Goal: Task Accomplishment & Management: Use online tool/utility

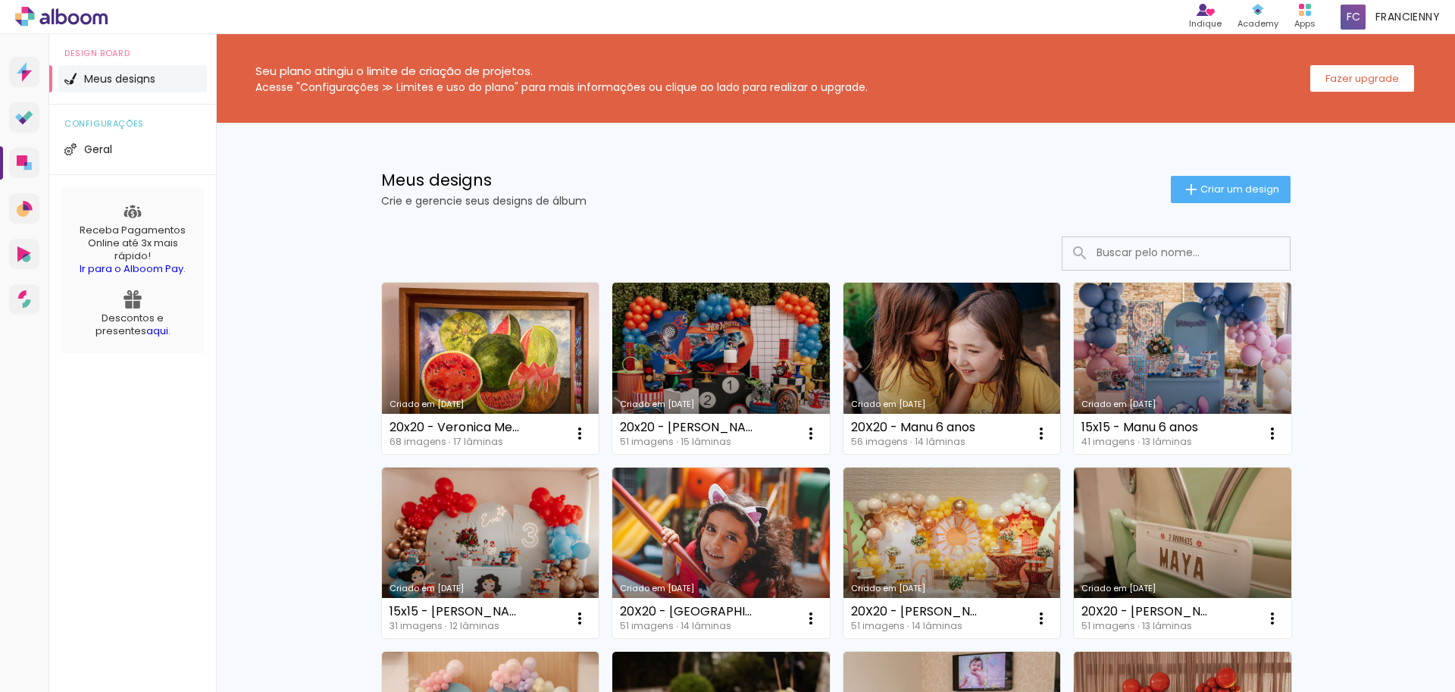
click at [45, 23] on icon at bounding box center [44, 18] width 10 height 11
click at [0, 0] on slot "Fazer upgrade" at bounding box center [0, 0] width 0 height 0
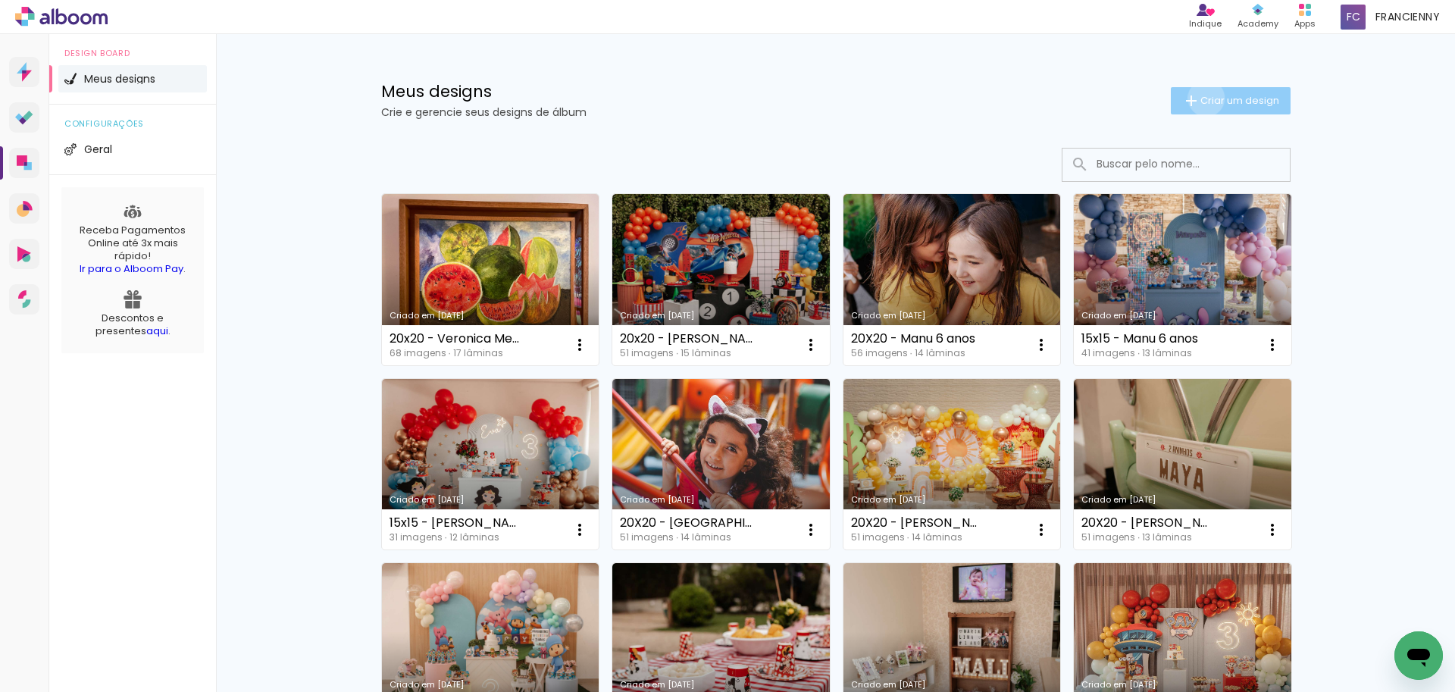
click at [1200, 98] on span "Criar um design" at bounding box center [1239, 100] width 79 height 10
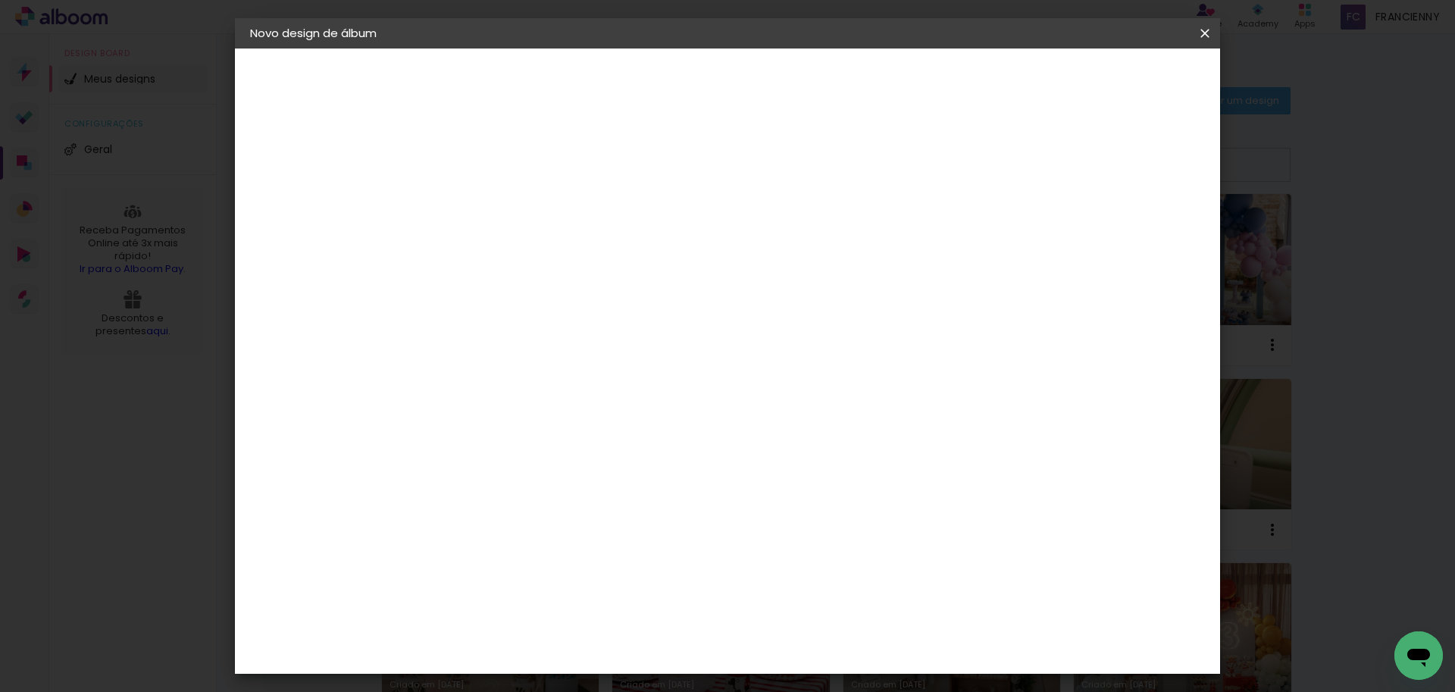
click at [498, 207] on input at bounding box center [498, 203] width 0 height 23
click at [0, 0] on iron-icon at bounding box center [0, 0] width 0 height 0
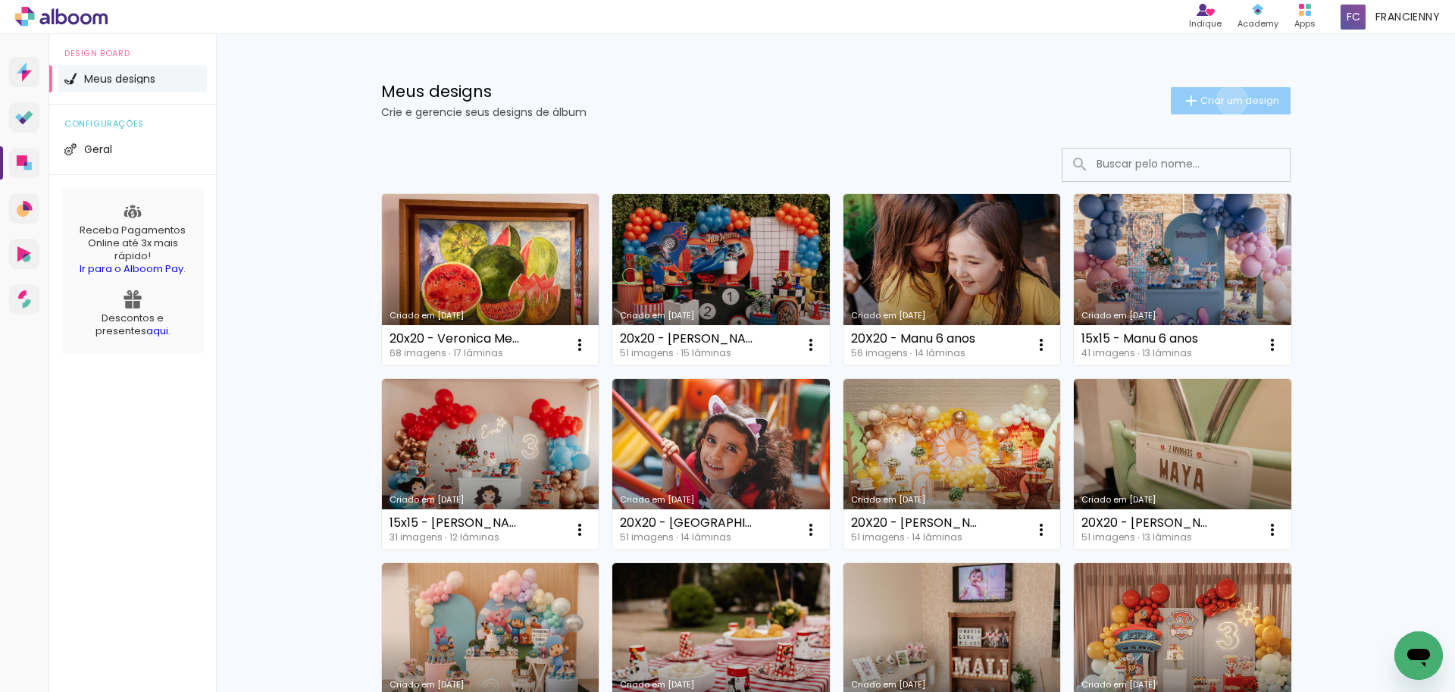
click at [1223, 100] on span "Criar um design" at bounding box center [1239, 100] width 79 height 10
click at [0, 0] on input at bounding box center [0, 0] width 0 height 0
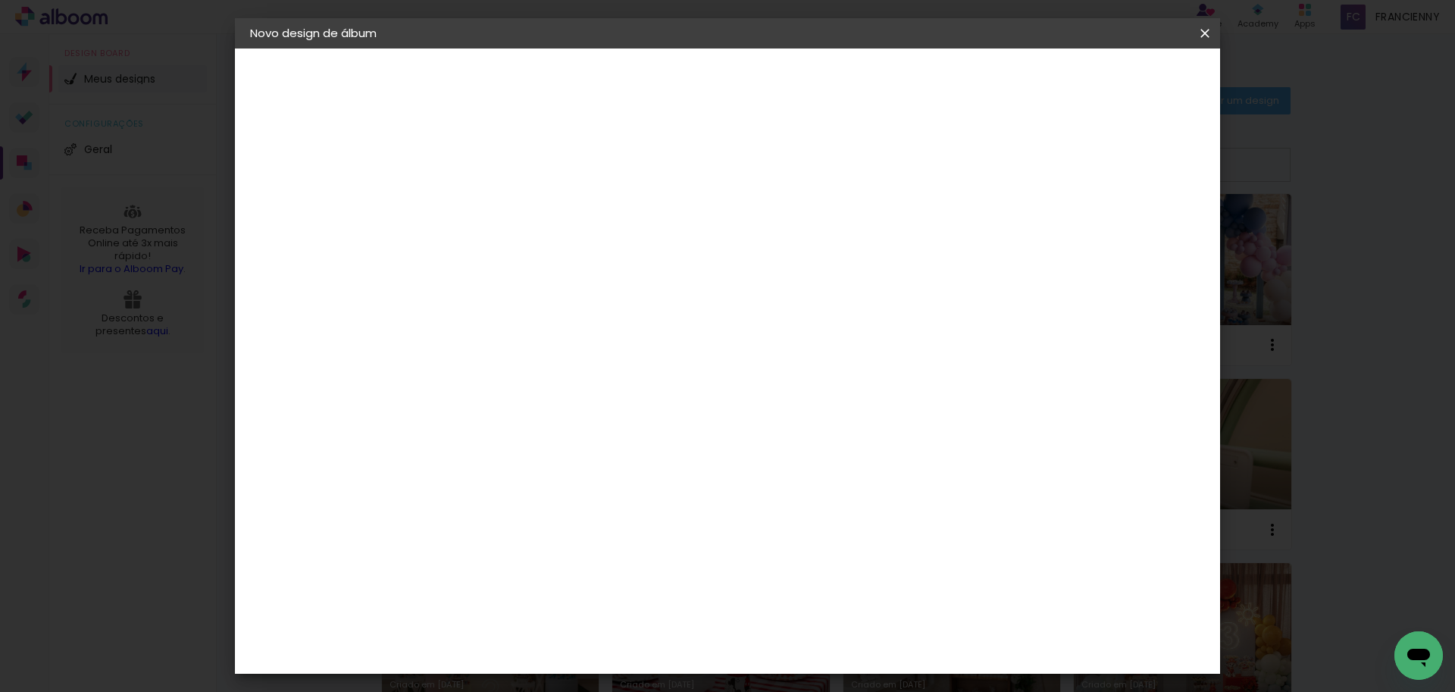
type input "20x20 - Iside [GEOGRAPHIC_DATA]"
type paper-input "20x20 - Iside [GEOGRAPHIC_DATA]"
click at [0, 0] on slot "Avançar" at bounding box center [0, 0] width 0 height 0
click at [562, 293] on input at bounding box center [536, 288] width 153 height 19
type input "go"
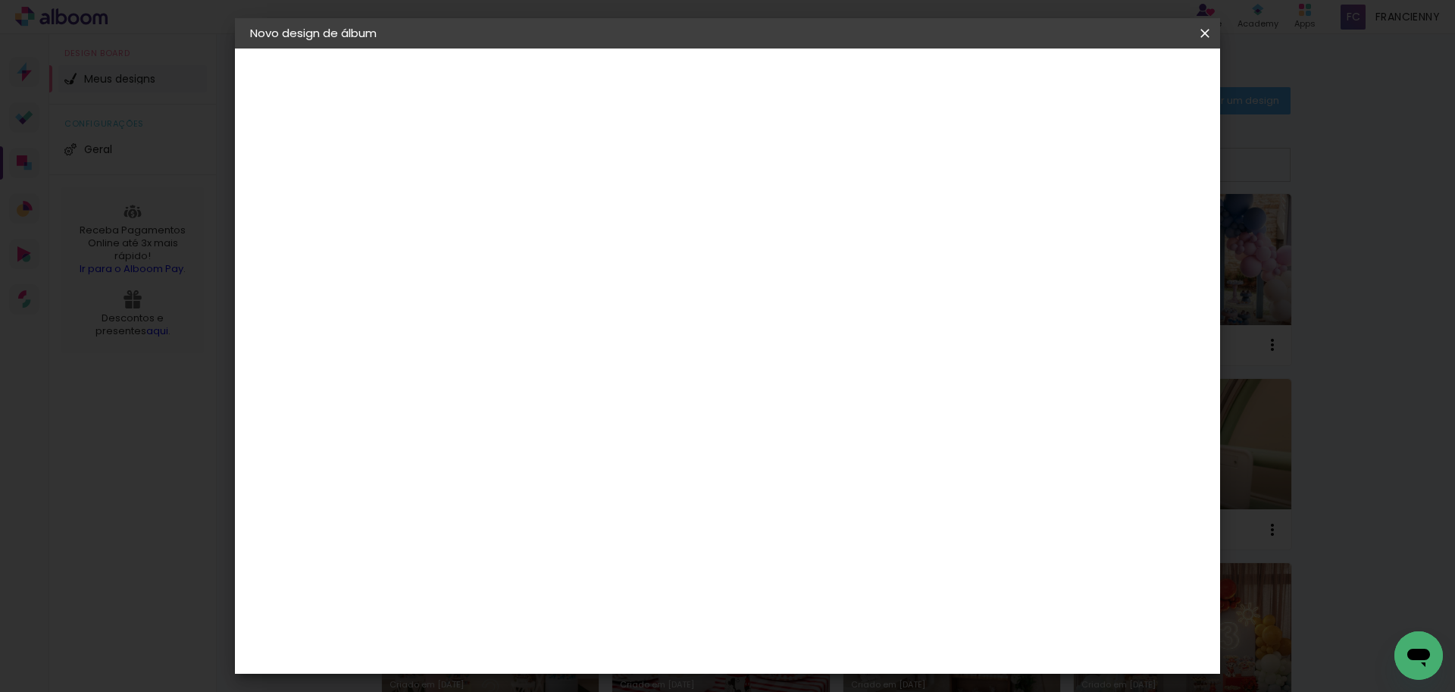
type paper-input "go"
click at [580, 333] on paper-item "Go image" at bounding box center [521, 345] width 133 height 39
click at [741, 89] on paper-button "Avançar" at bounding box center [704, 80] width 74 height 26
click at [557, 252] on input "text" at bounding box center [527, 263] width 59 height 23
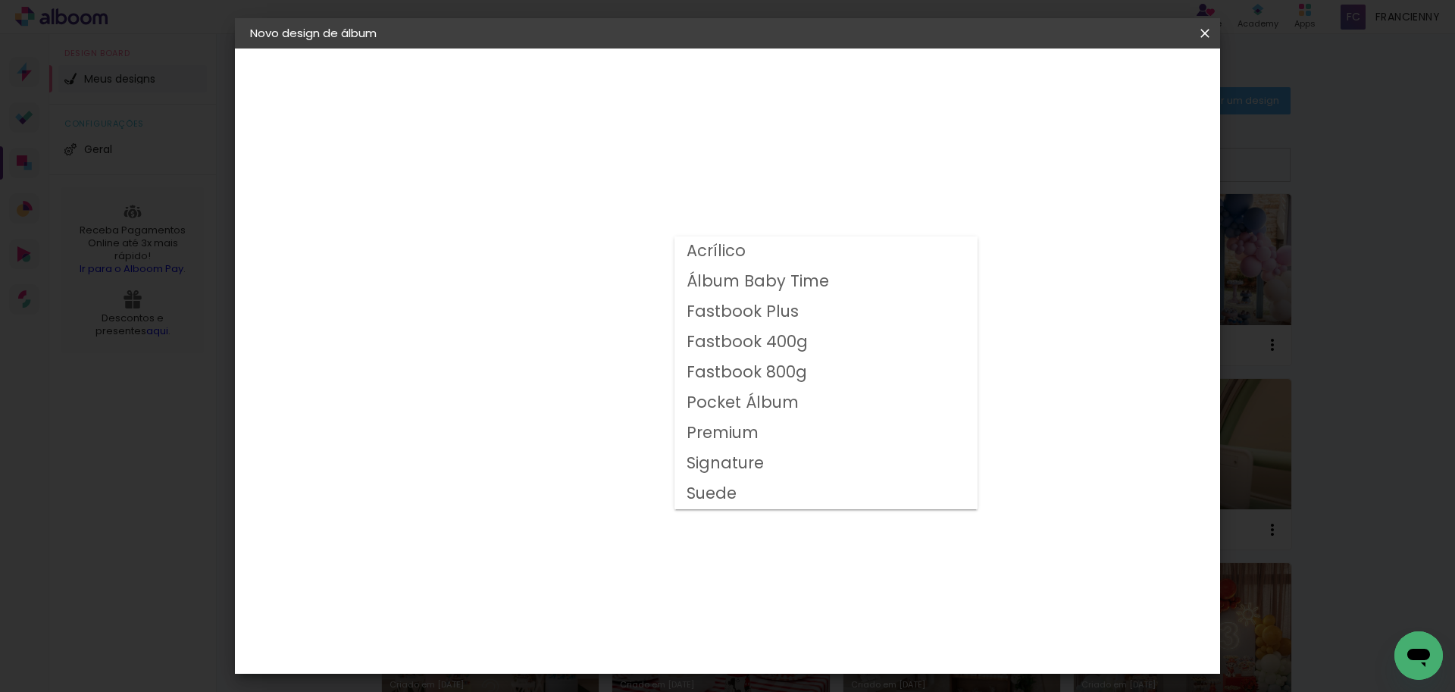
click at [805, 370] on paper-item "Fastbook 800g" at bounding box center [825, 373] width 303 height 30
type input "Fastbook 800g"
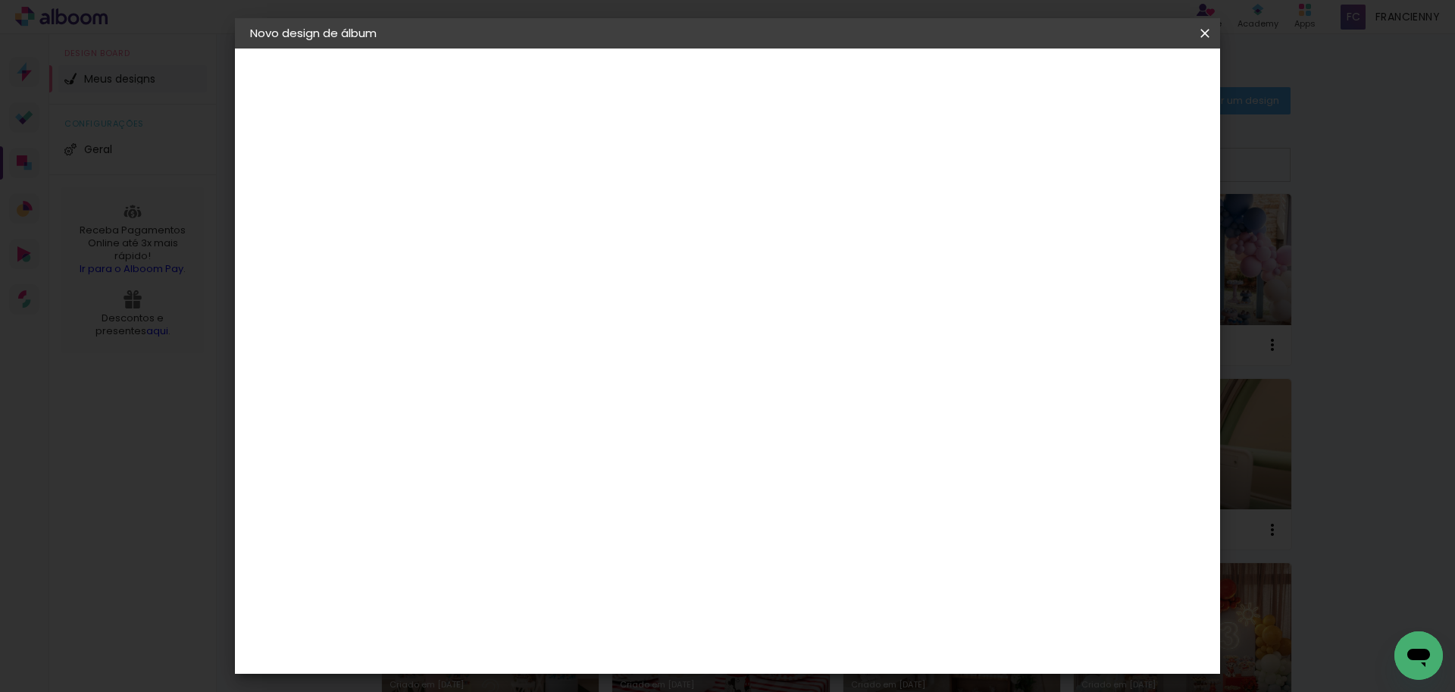
click at [600, 658] on span "20 × 20" at bounding box center [565, 682] width 70 height 49
click at [0, 0] on slot "Avançar" at bounding box center [0, 0] width 0 height 0
click at [1086, 161] on div "Mostrar sangria" at bounding box center [1074, 164] width 101 height 19
type paper-checkbox "on"
click at [1110, 78] on span "Iniciar design" at bounding box center [1075, 80] width 69 height 11
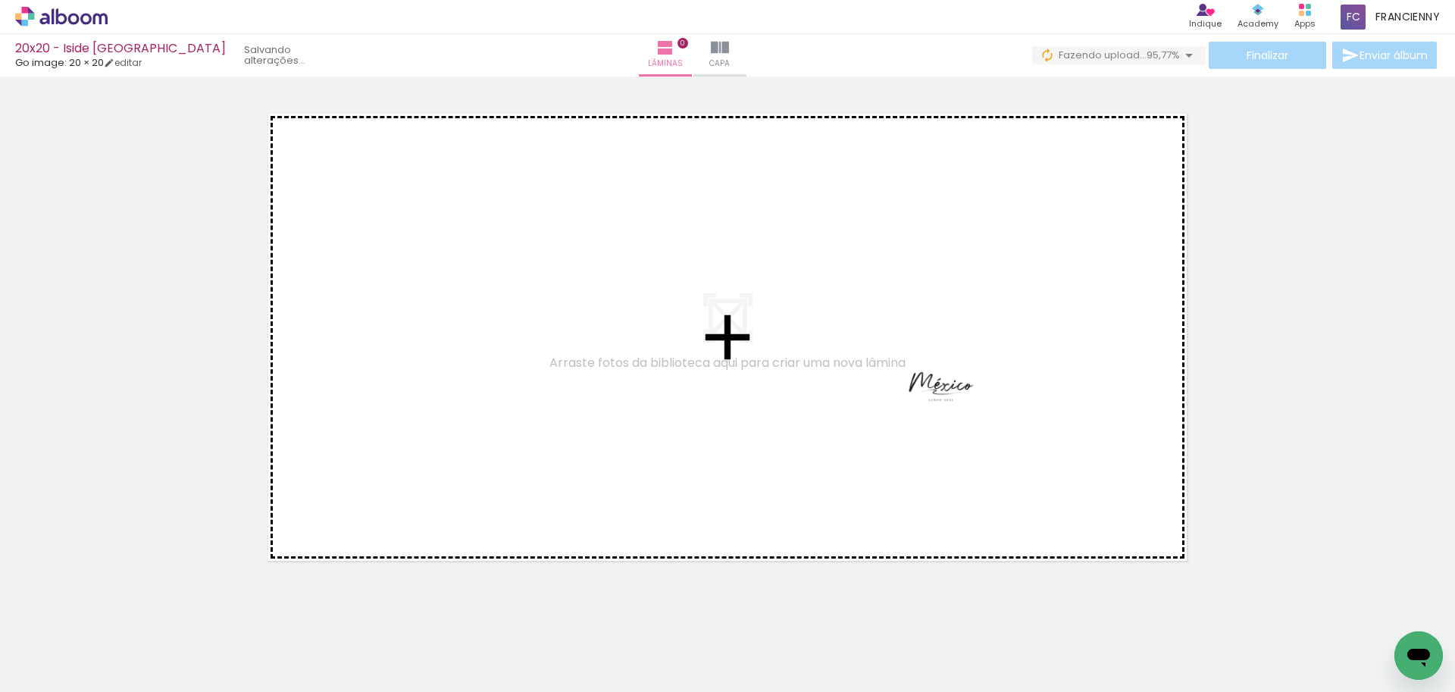
drag, startPoint x: 1381, startPoint y: 628, endPoint x: 952, endPoint y: 400, distance: 485.7
click at [952, 400] on quentale-workspace at bounding box center [727, 346] width 1455 height 692
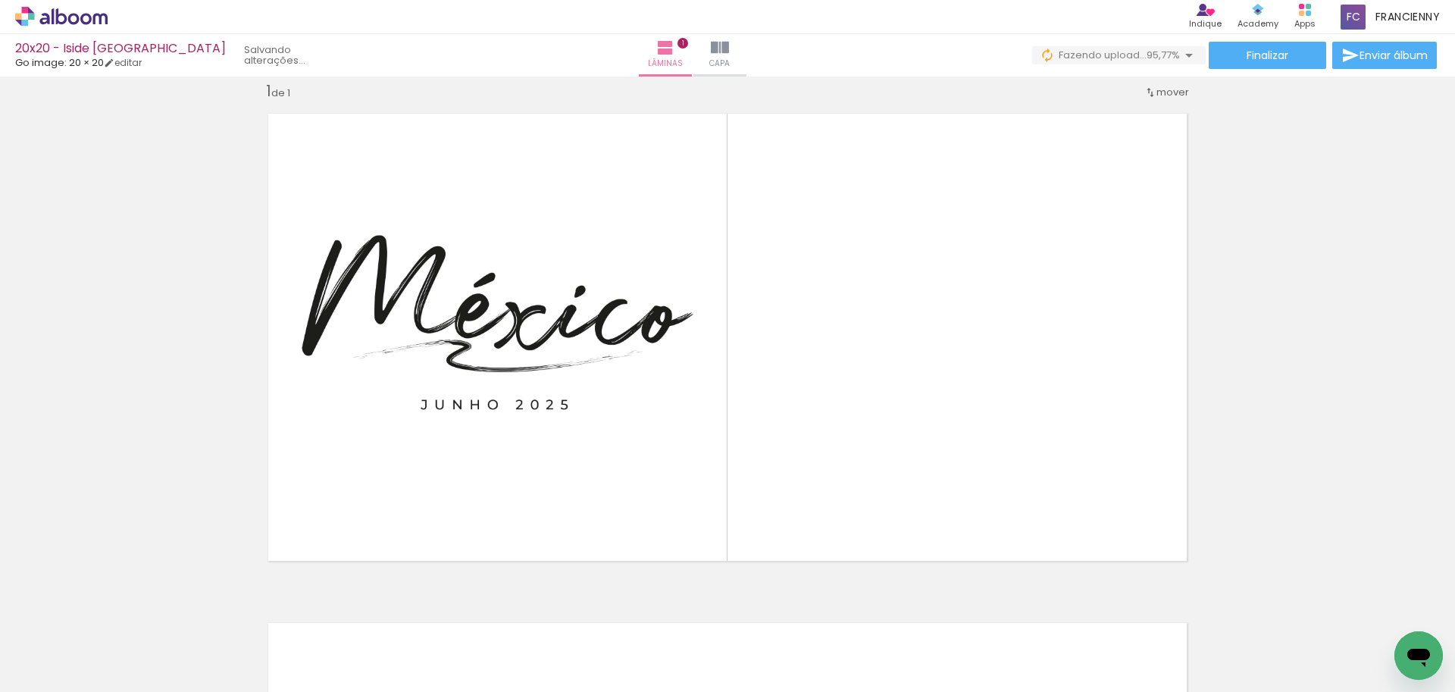
scroll to position [0, 993]
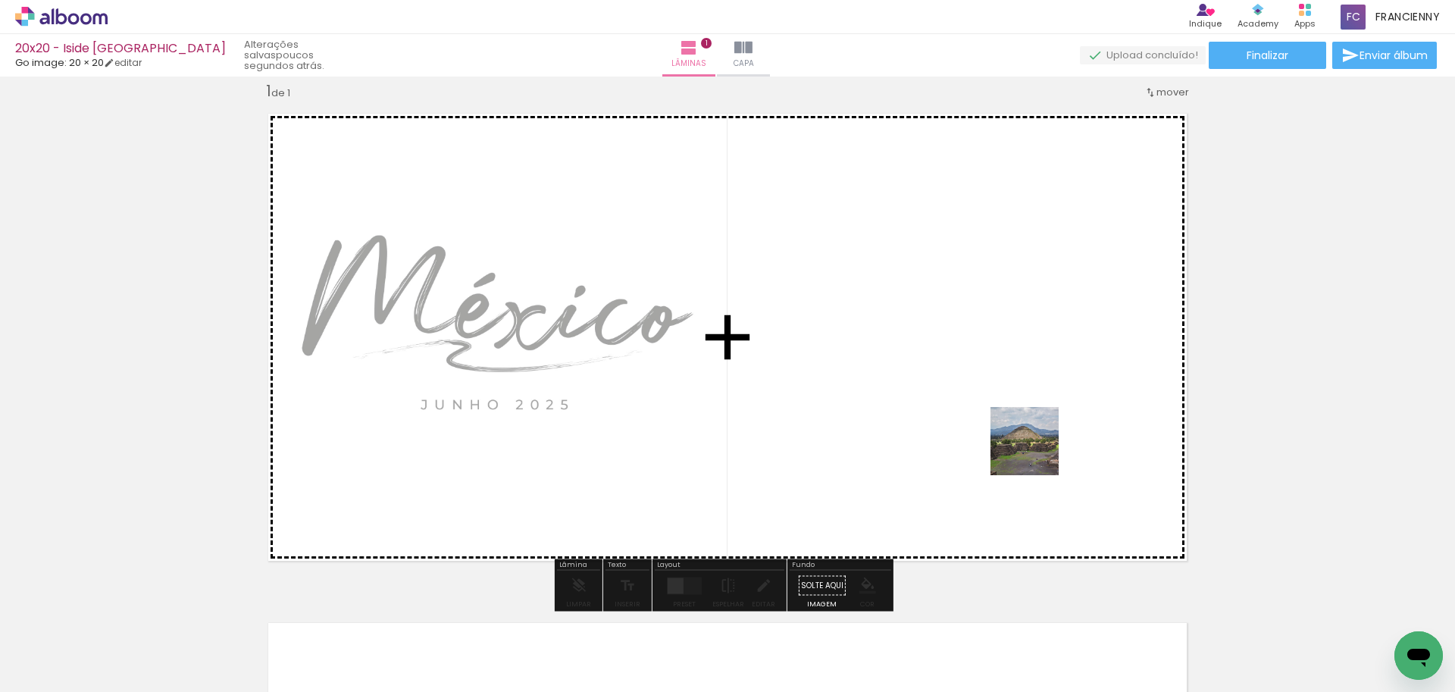
drag, startPoint x: 1198, startPoint y: 658, endPoint x: 1029, endPoint y: 445, distance: 272.4
click at [1029, 445] on quentale-workspace at bounding box center [727, 346] width 1455 height 692
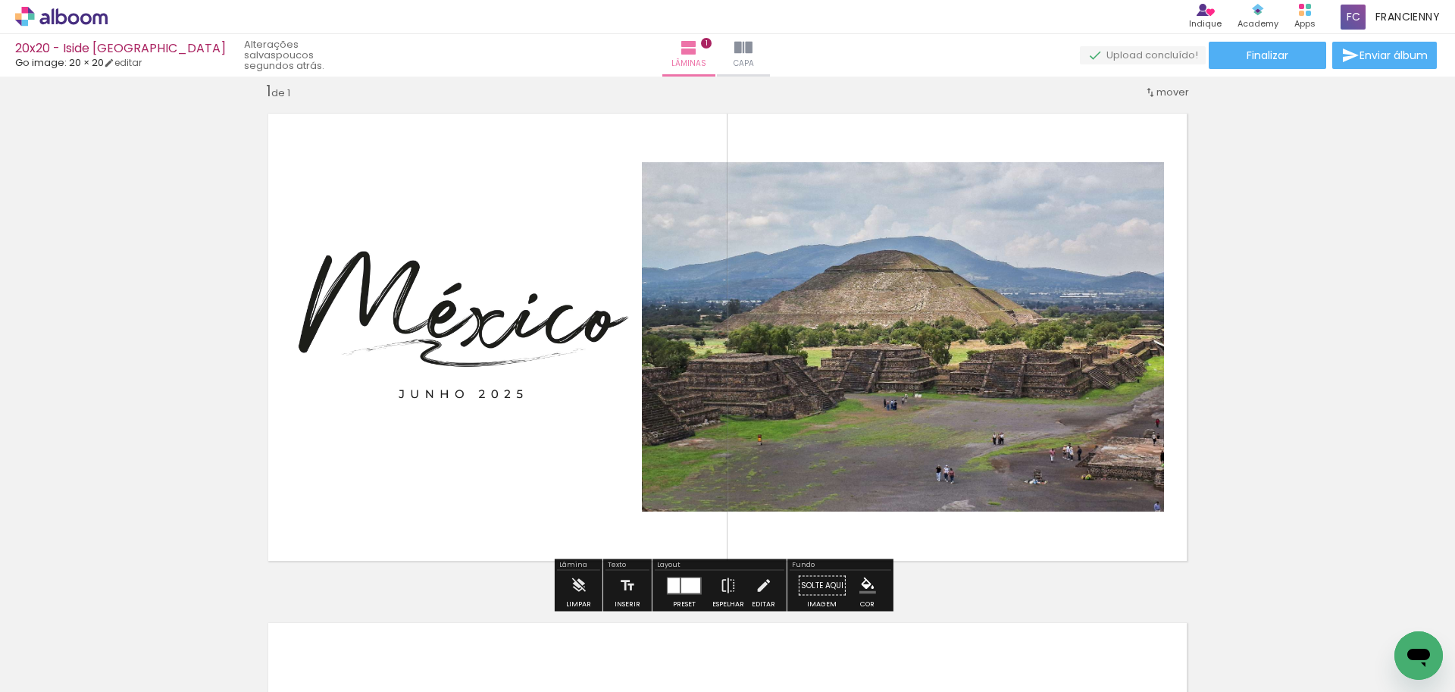
click at [686, 589] on div at bounding box center [690, 584] width 19 height 15
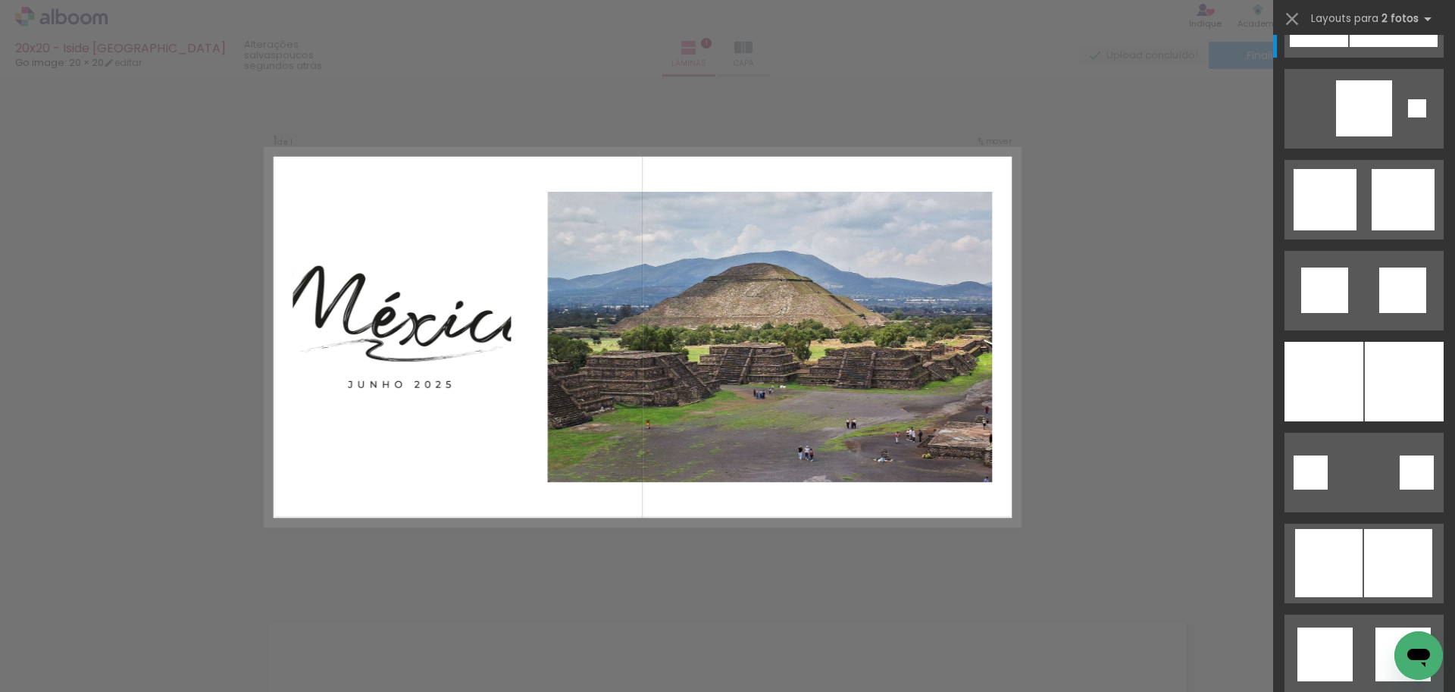
scroll to position [0, 0]
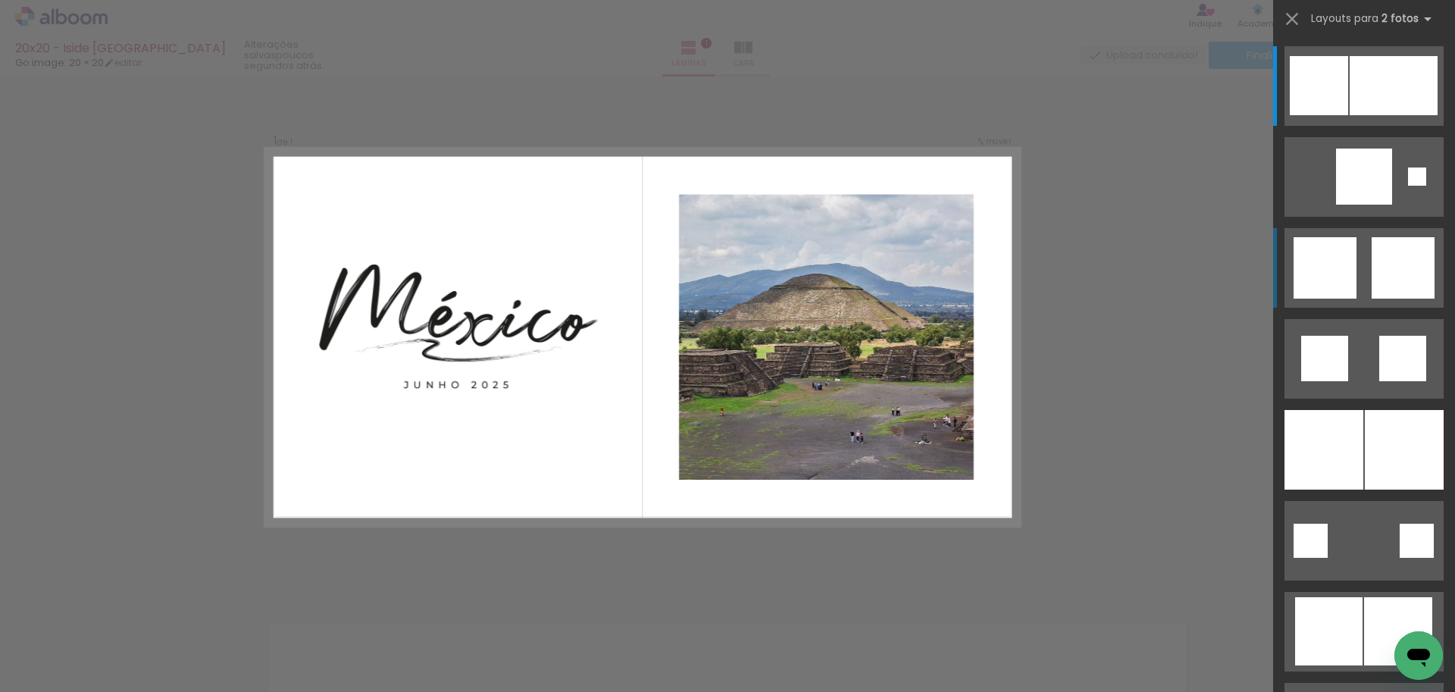
click at [1379, 115] on div at bounding box center [1393, 85] width 88 height 59
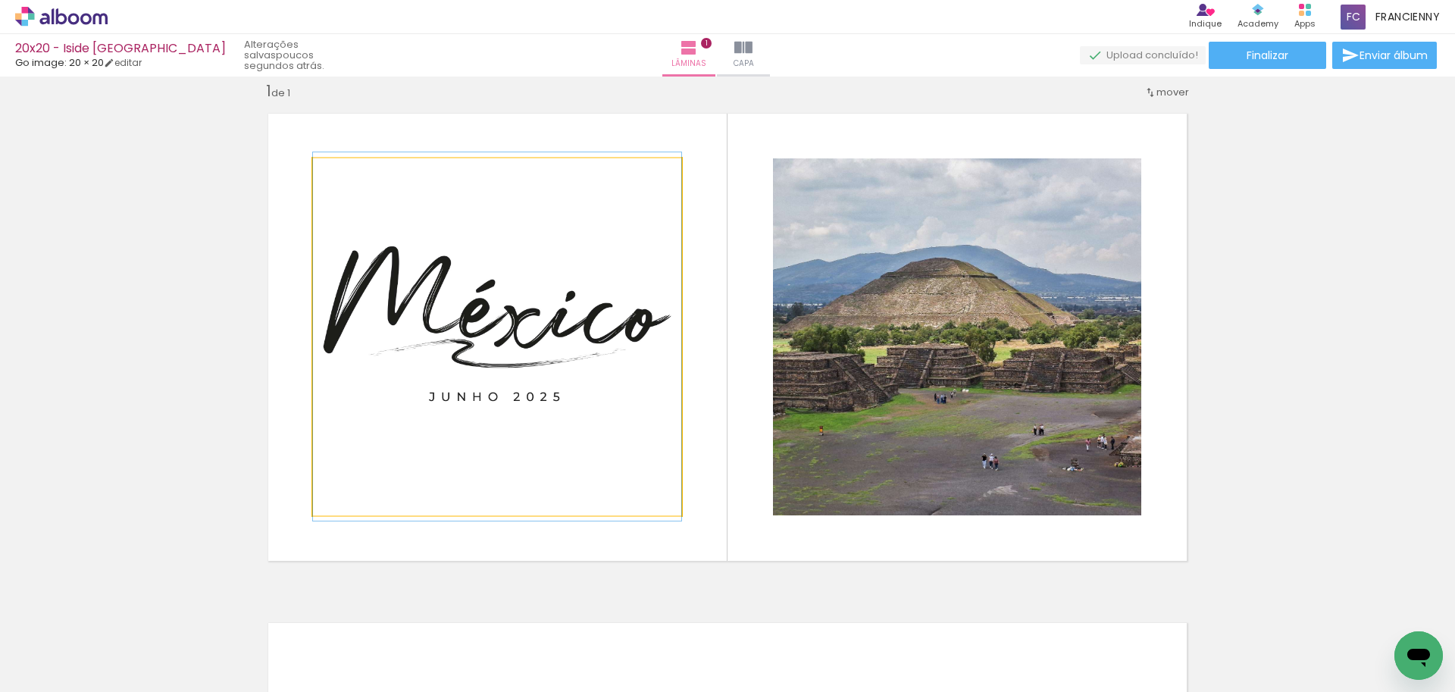
click at [494, 317] on quentale-photo at bounding box center [497, 336] width 368 height 357
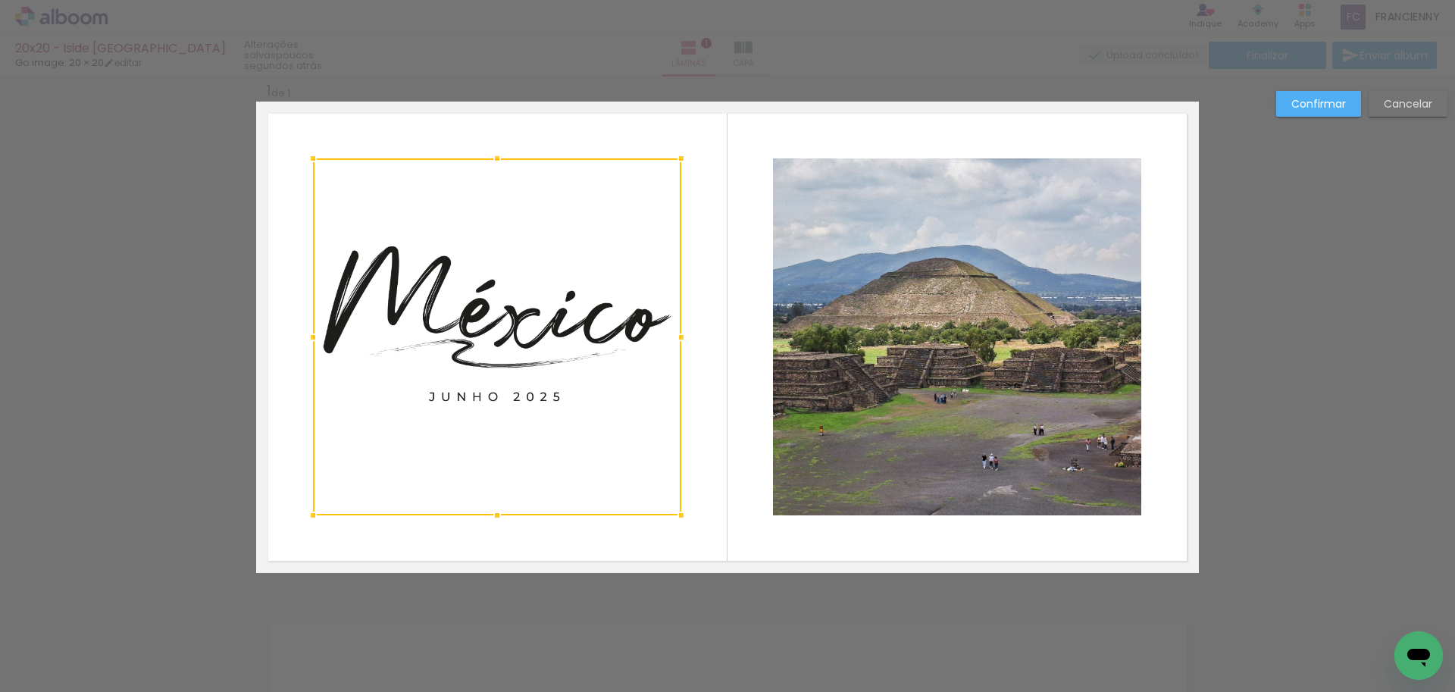
click at [494, 317] on div at bounding box center [497, 336] width 368 height 357
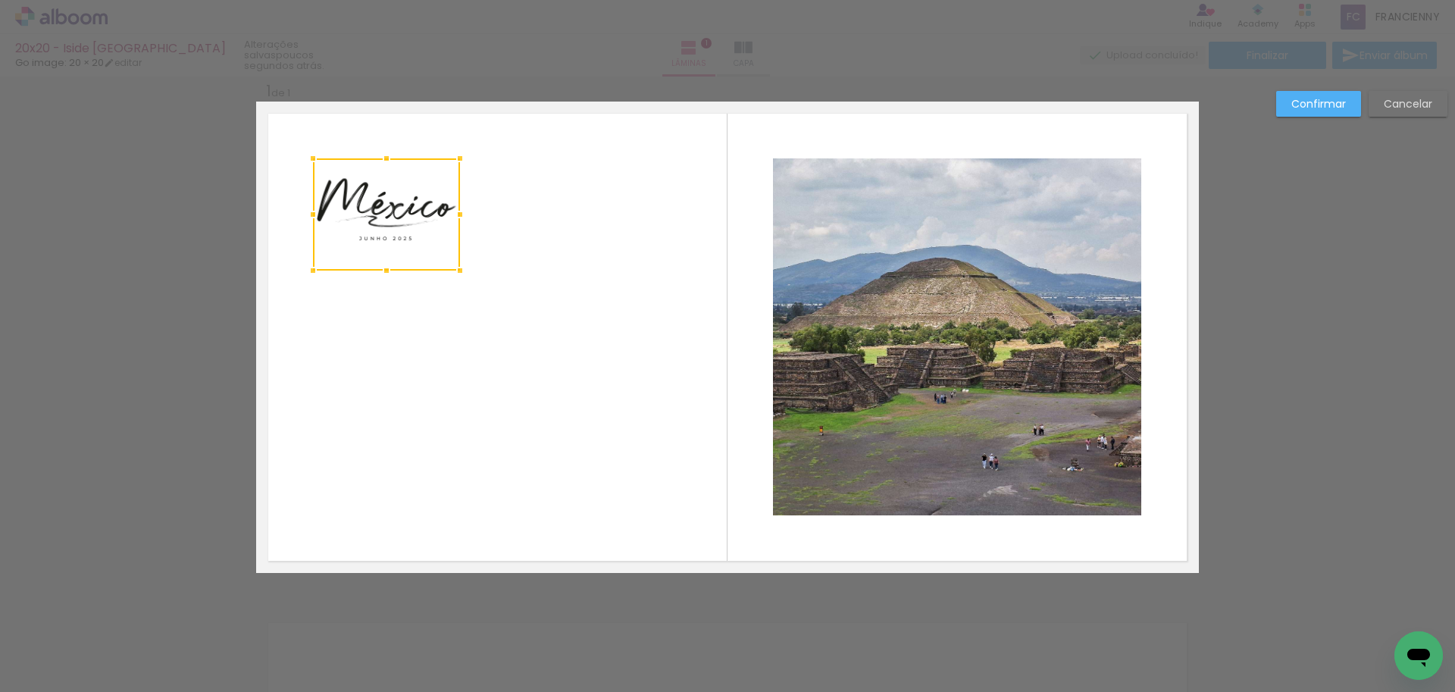
drag, startPoint x: 674, startPoint y: 514, endPoint x: 453, endPoint y: 271, distance: 327.7
click at [453, 271] on div at bounding box center [460, 270] width 30 height 30
click at [364, 220] on div at bounding box center [387, 215] width 148 height 114
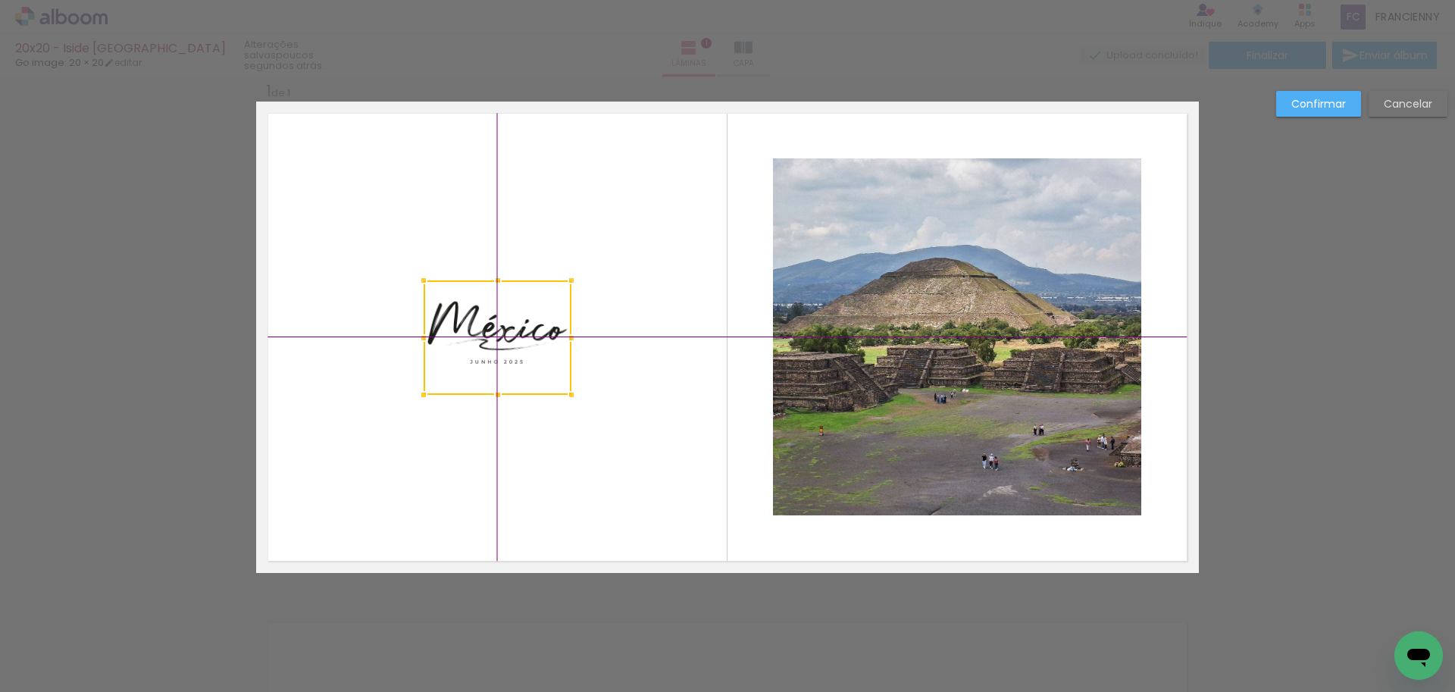
drag, startPoint x: 385, startPoint y: 198, endPoint x: 501, endPoint y: 325, distance: 171.6
click at [501, 325] on div at bounding box center [498, 337] width 148 height 114
click at [0, 0] on slot "Confirmar" at bounding box center [0, 0] width 0 height 0
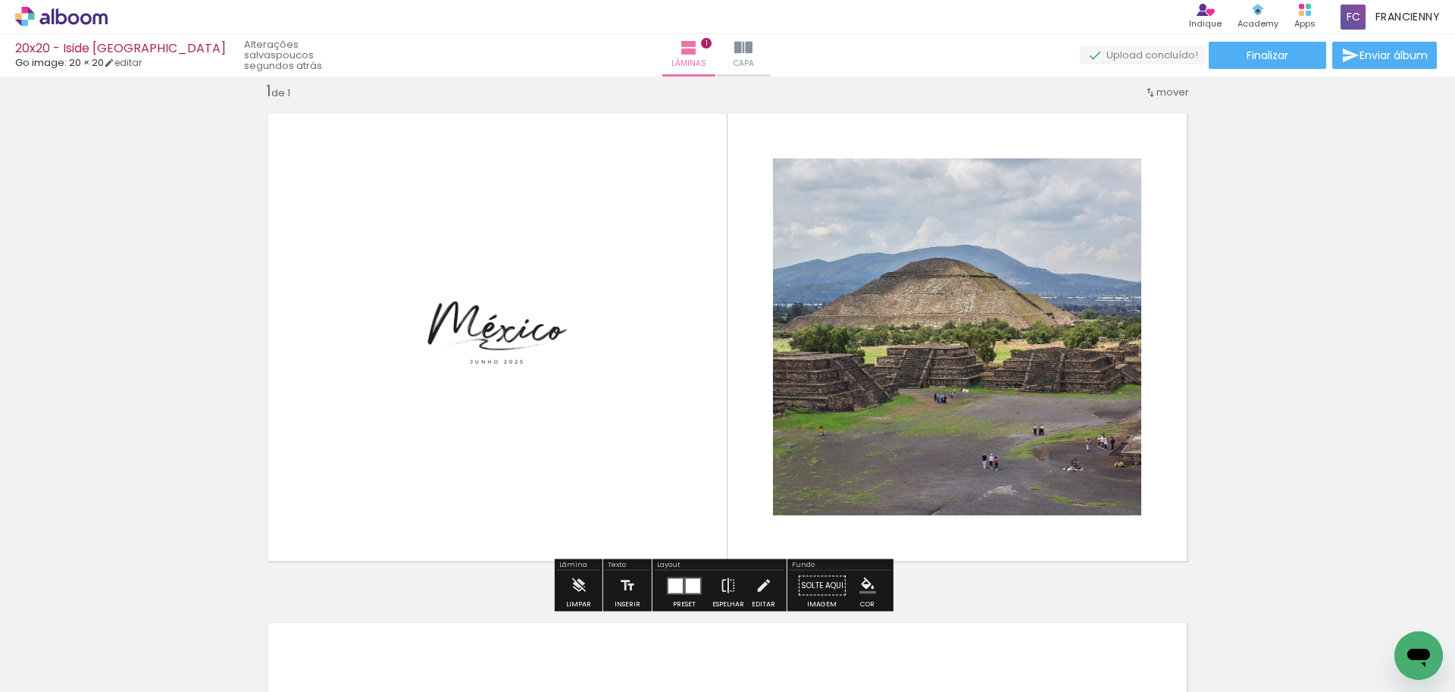
click at [1276, 336] on div "Inserir lâmina 1 de 1" at bounding box center [727, 572] width 1455 height 1019
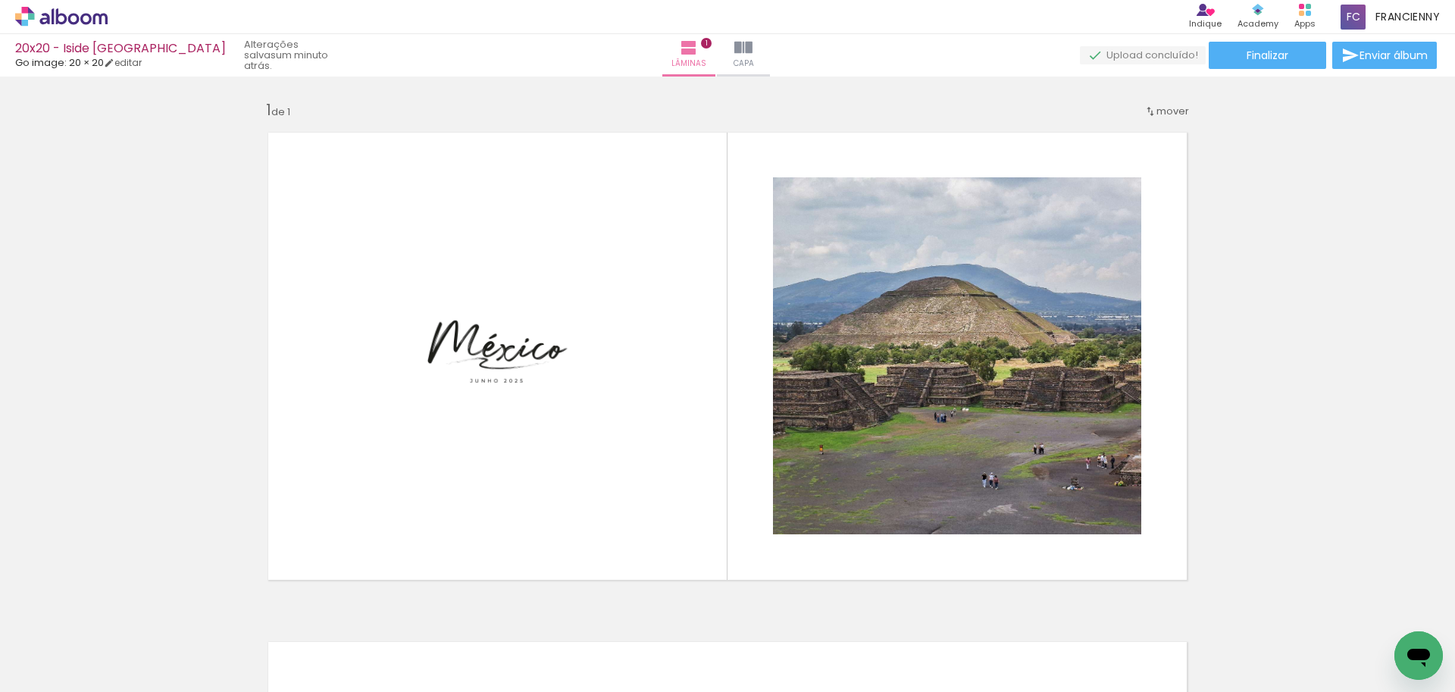
click at [1322, 411] on div "Inserir lâmina 1 de 1" at bounding box center [727, 591] width 1455 height 1019
